Goal: Check status: Verify the current state of an ongoing process or item

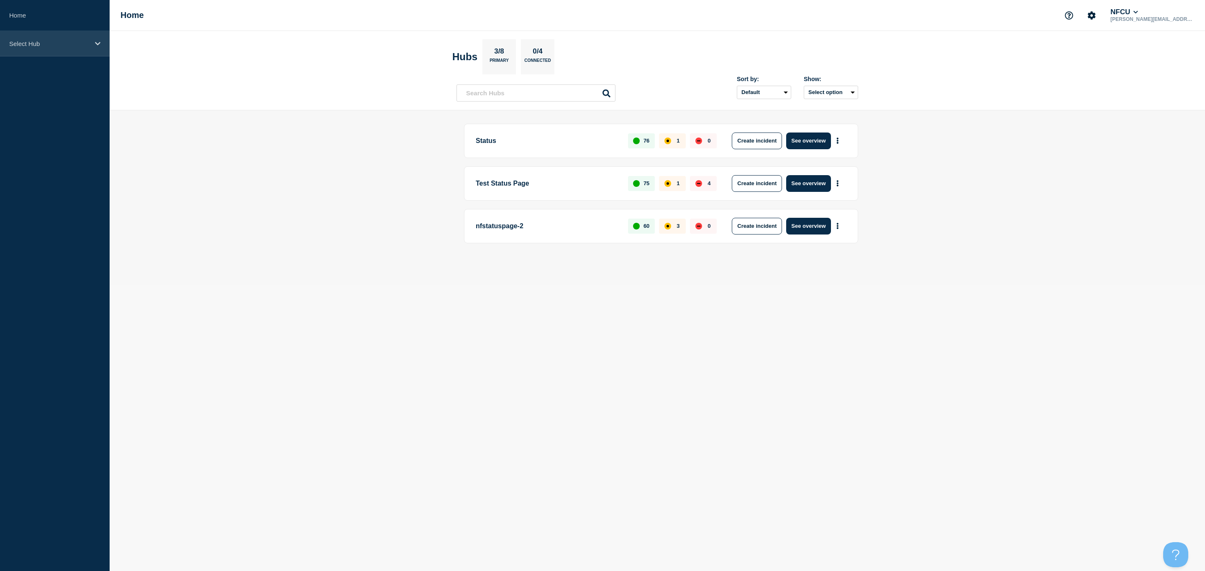
click at [62, 46] on p "Select Hub" at bounding box center [49, 43] width 80 height 7
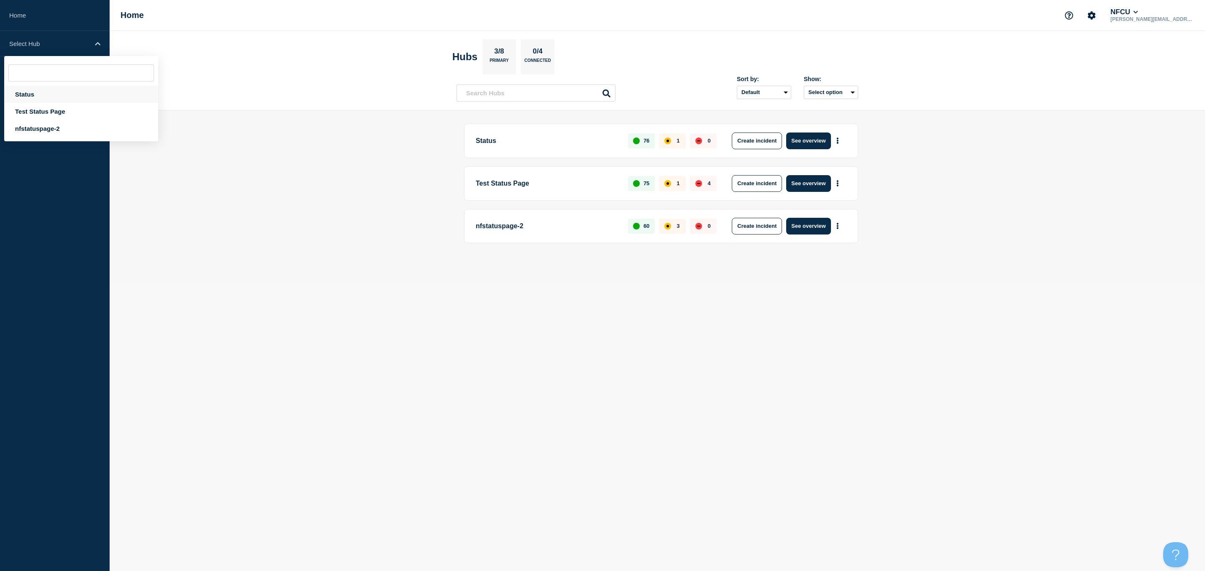
click at [38, 98] on div "Status" at bounding box center [81, 94] width 154 height 17
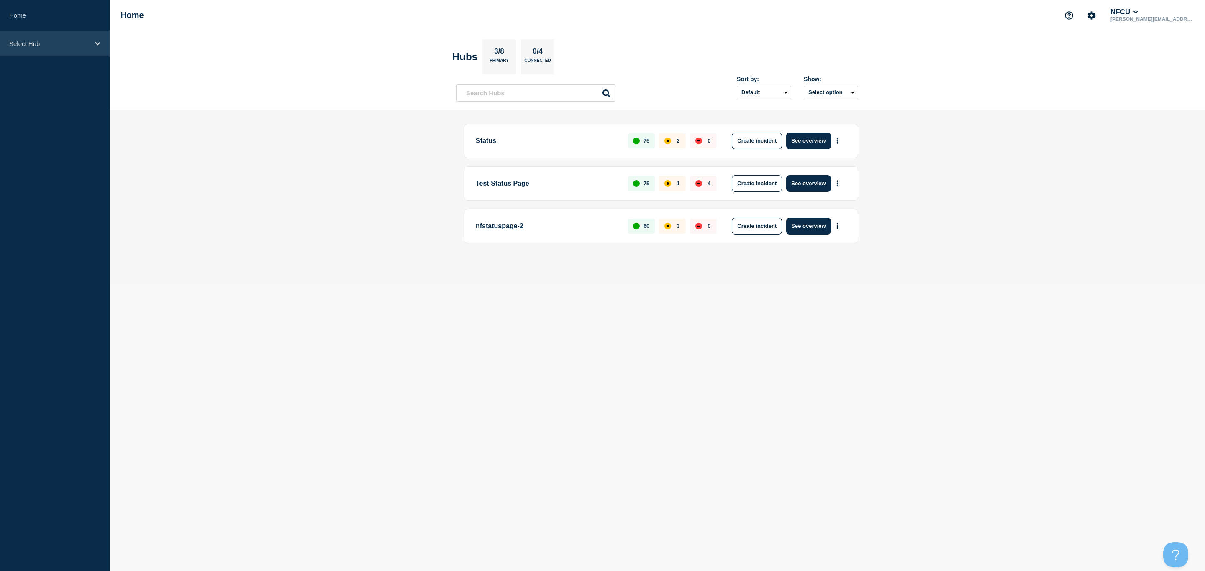
click at [58, 53] on div "Select Hub" at bounding box center [55, 44] width 110 height 26
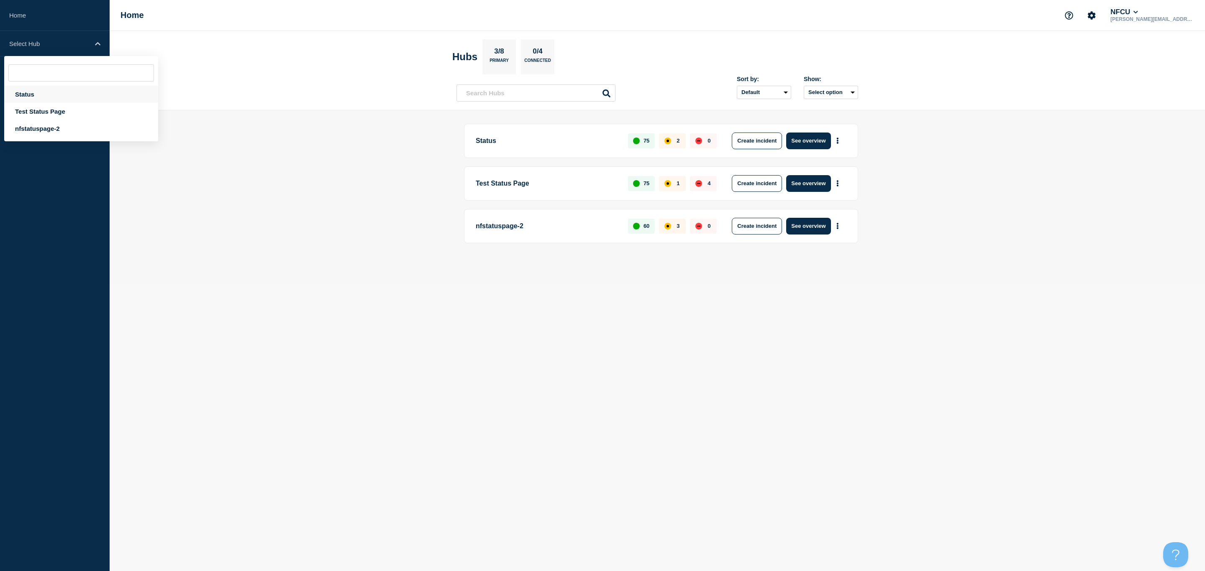
click at [43, 89] on div "Status" at bounding box center [81, 94] width 154 height 17
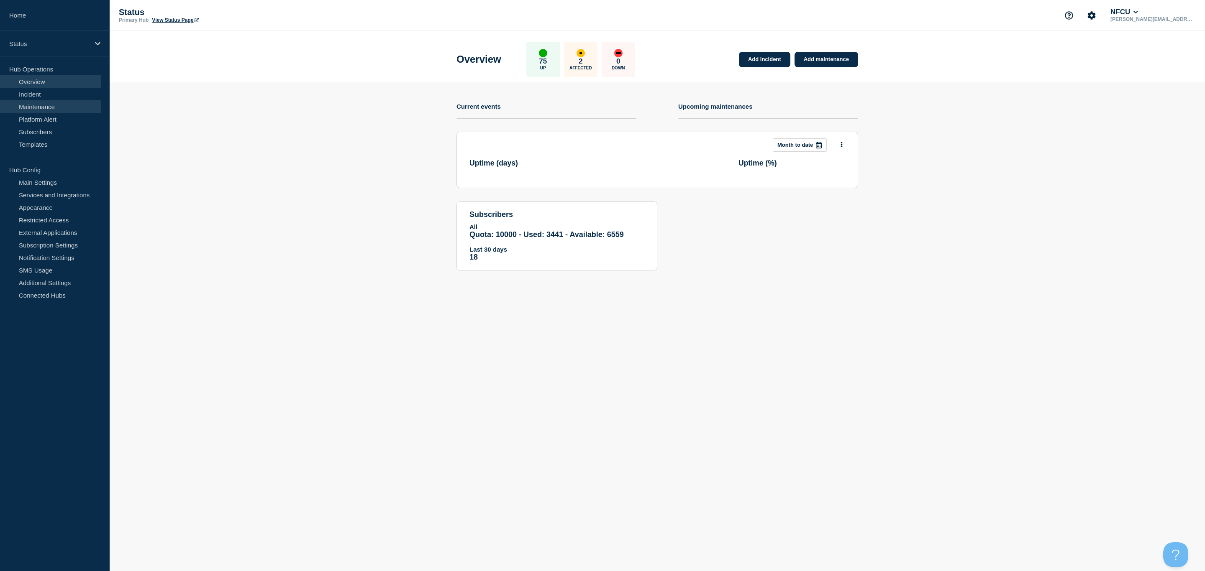
click at [43, 103] on link "Maintenance" at bounding box center [50, 106] width 101 height 13
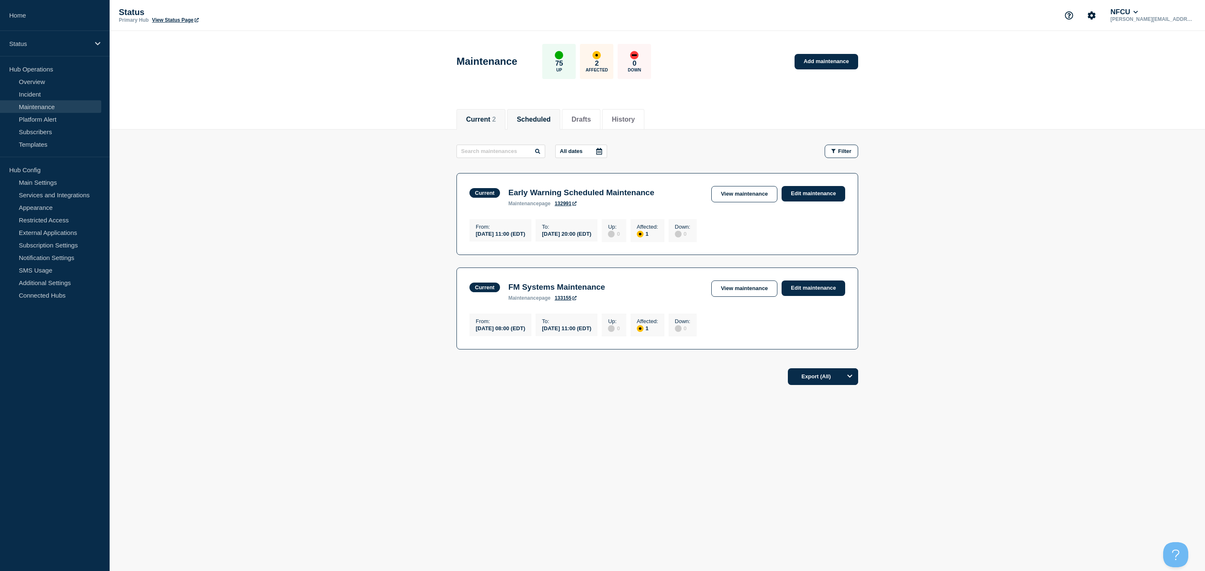
click at [541, 121] on button "Scheduled" at bounding box center [534, 120] width 34 height 8
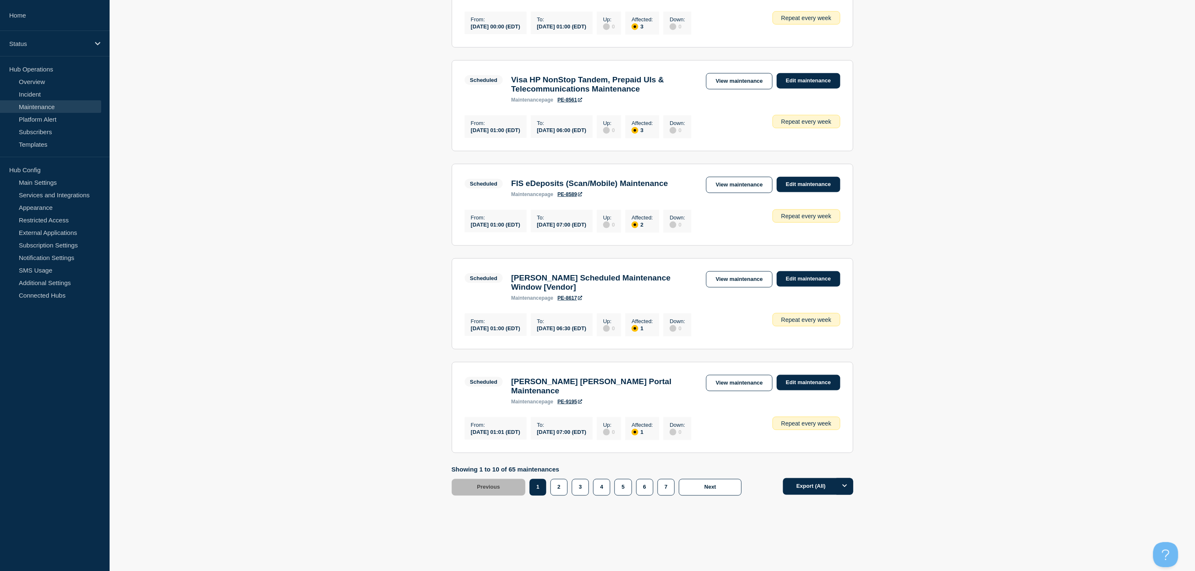
scroll to position [746, 0]
